Goal: Communication & Community: Answer question/provide support

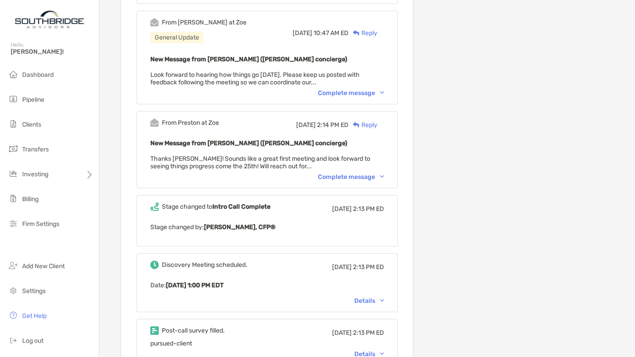
scroll to position [1630, 0]
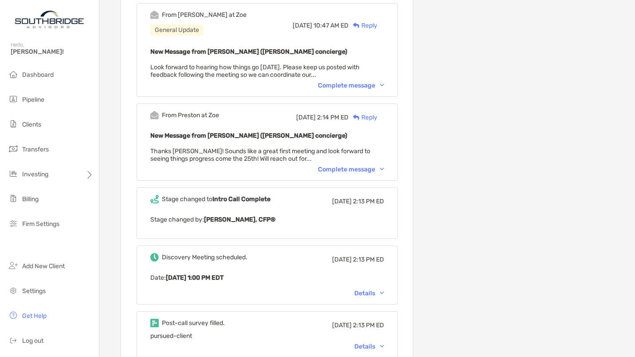
click at [382, 342] on div "Details" at bounding box center [369, 346] width 30 height 8
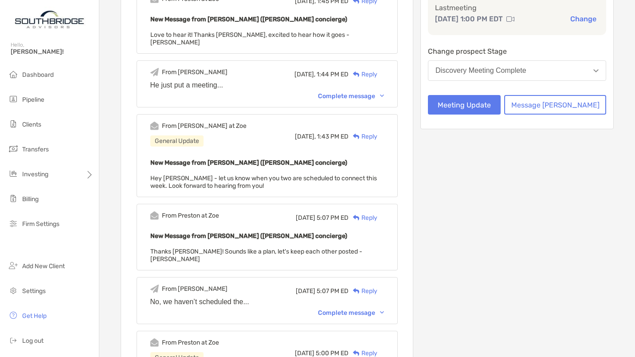
scroll to position [0, 0]
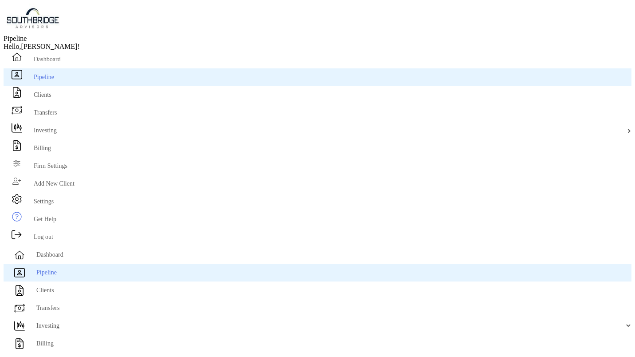
scroll to position [124, 0]
type input "***"
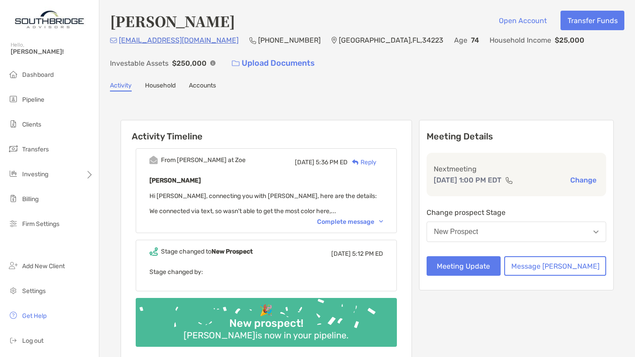
click at [288, 96] on div "[PERSON_NAME] Open Account Transfer Funds [EMAIL_ADDRESS][DOMAIN_NAME] (727) 59…" at bounding box center [367, 196] width 536 height 392
